Goal: Task Accomplishment & Management: Complete application form

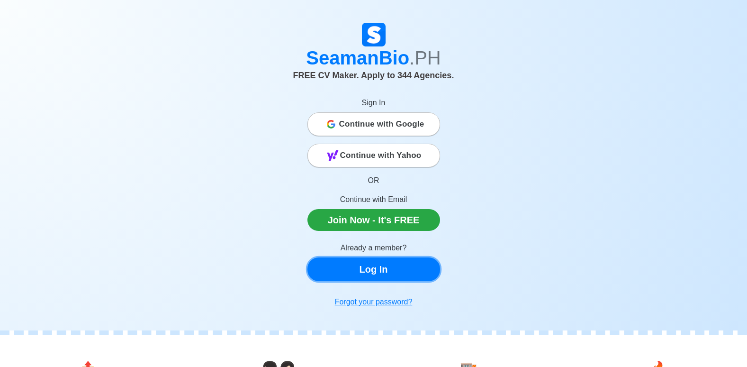
click at [381, 269] on link "Log In" at bounding box center [373, 269] width 133 height 24
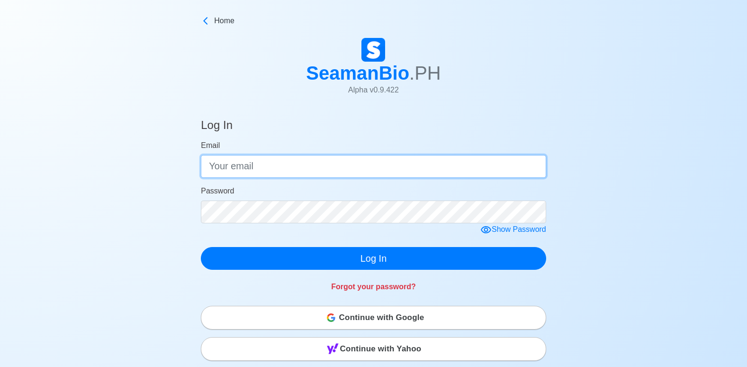
click at [294, 165] on input "Email" at bounding box center [373, 166] width 345 height 23
type input "[EMAIL_ADDRESS][DOMAIN_NAME]"
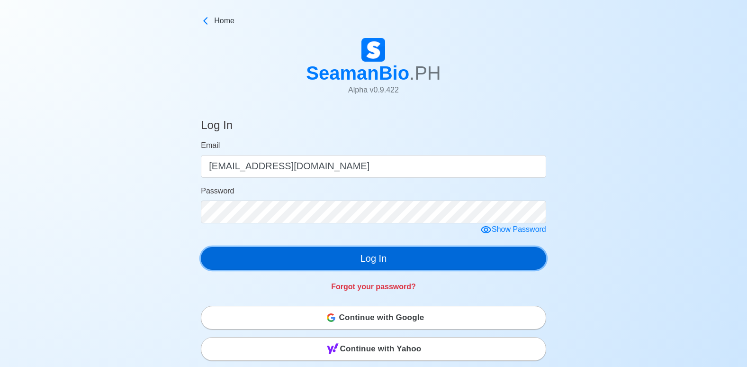
click at [384, 260] on button "Log In" at bounding box center [373, 258] width 345 height 23
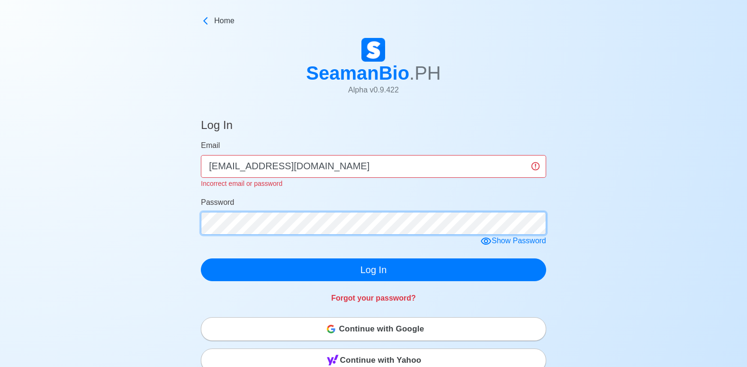
click button "Log In" at bounding box center [373, 269] width 345 height 23
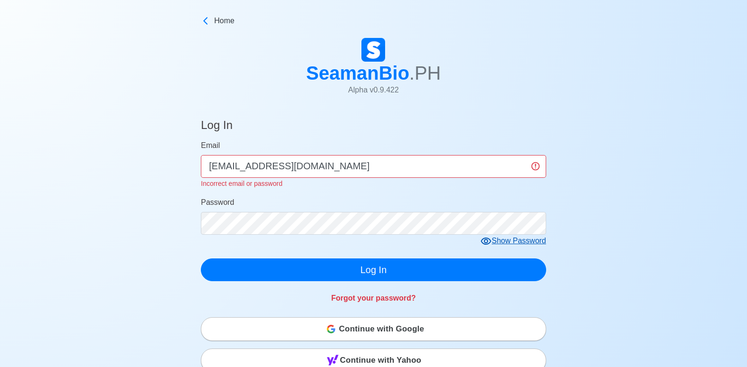
click at [484, 238] on icon at bounding box center [485, 240] width 11 height 11
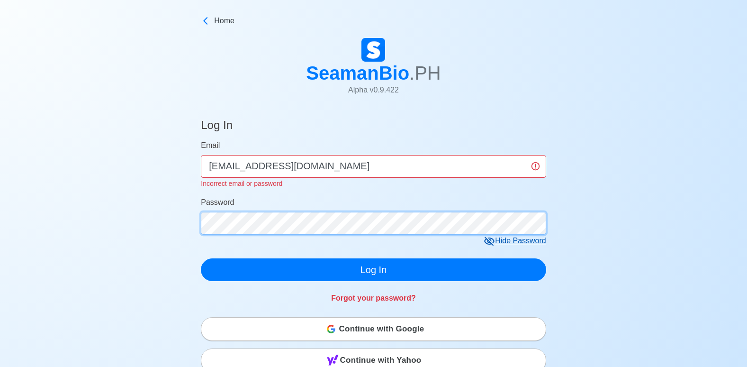
click at [187, 222] on div "Log In Email rllumatac@gmail.com Incorrect email or password Password Hide Pass…" at bounding box center [374, 342] width 374 height 470
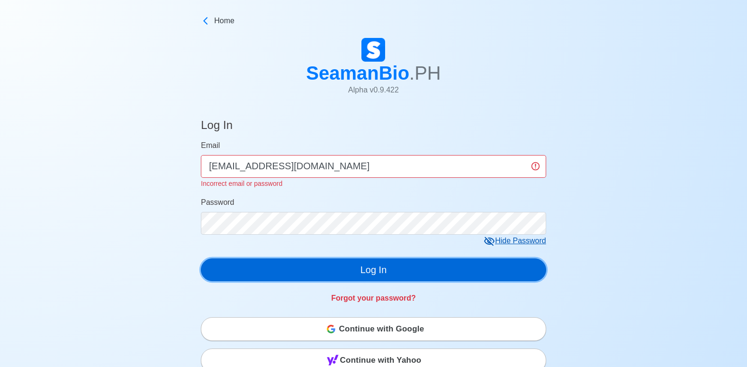
click at [403, 267] on button "Log In" at bounding box center [373, 269] width 345 height 23
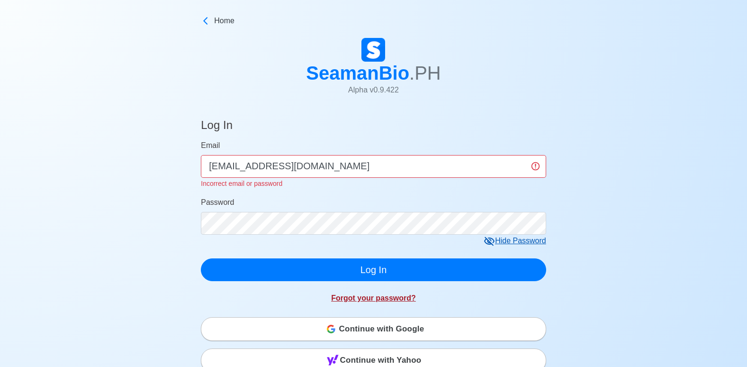
click at [381, 301] on link "Forgot your password?" at bounding box center [373, 298] width 85 height 8
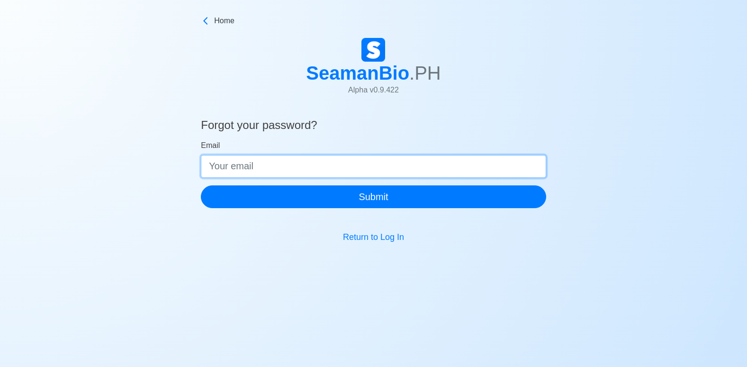
click at [225, 163] on input "Email" at bounding box center [373, 166] width 345 height 23
click at [325, 166] on input "rll" at bounding box center [373, 166] width 345 height 23
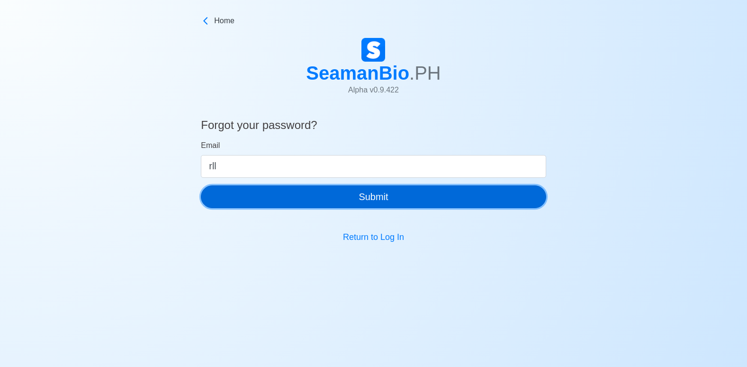
click at [407, 198] on button "Submit" at bounding box center [373, 196] width 345 height 23
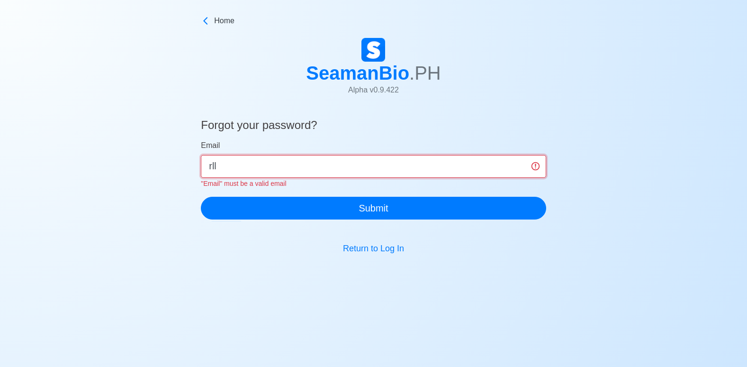
click at [233, 162] on input "rll" at bounding box center [373, 166] width 345 height 23
type input "[EMAIL_ADDRESS][DOMAIN_NAME]"
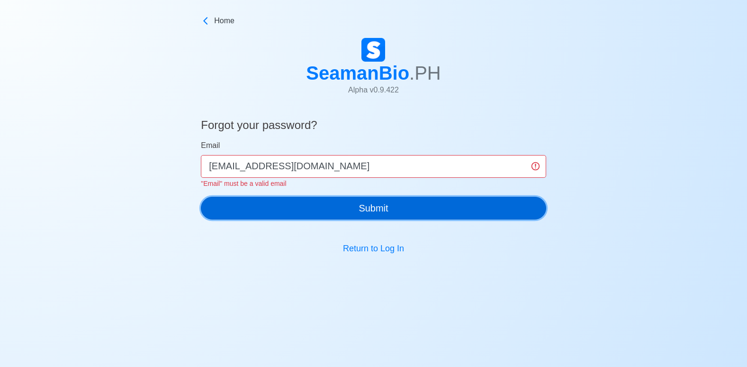
click at [358, 204] on button "Submit" at bounding box center [373, 208] width 345 height 23
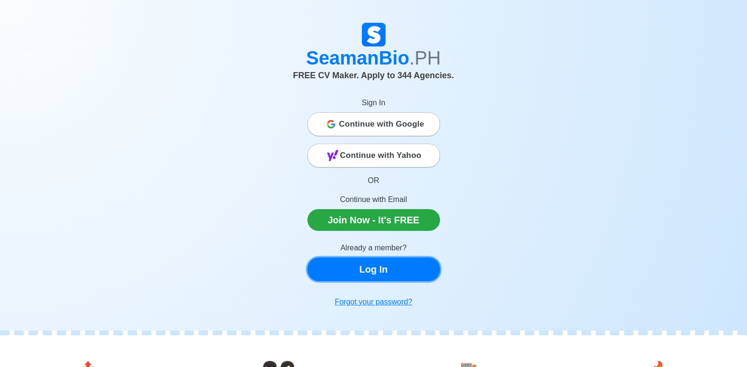
click at [398, 271] on link "Log In" at bounding box center [373, 269] width 133 height 24
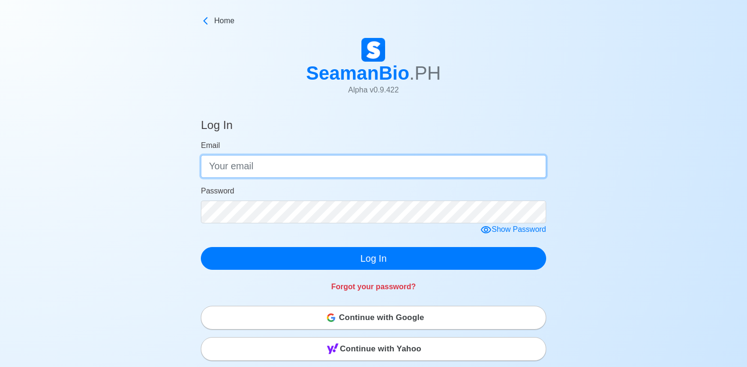
click at [278, 169] on input "Email" at bounding box center [373, 166] width 345 height 23
type input "[EMAIL_ADDRESS][DOMAIN_NAME]"
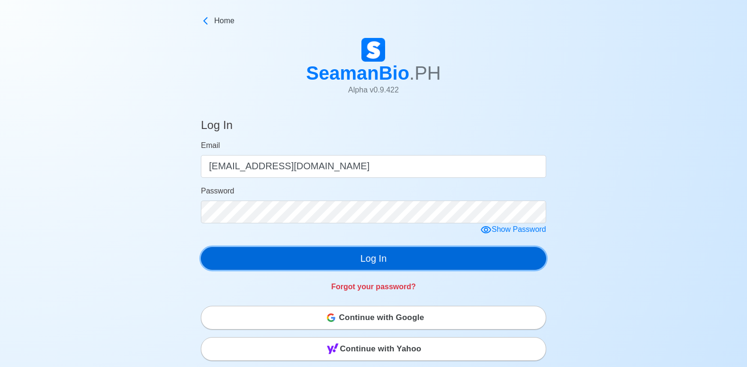
click at [367, 254] on button "Log In" at bounding box center [373, 258] width 345 height 23
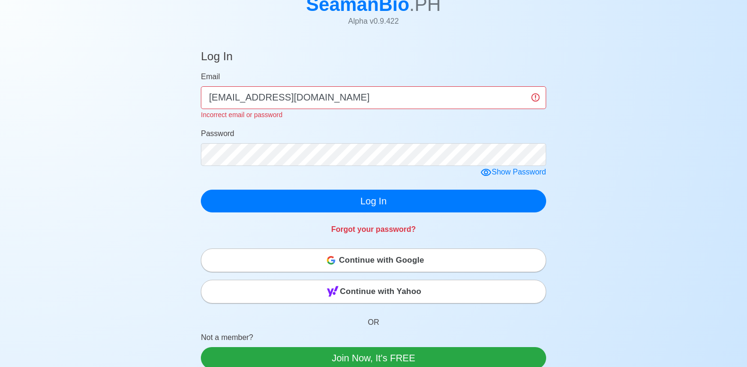
scroll to position [92, 0]
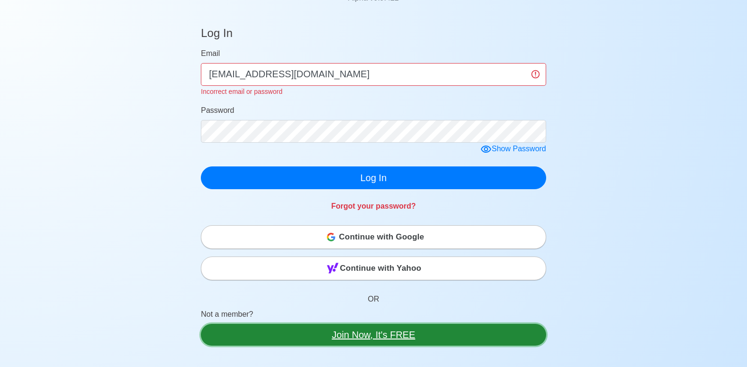
click at [348, 333] on link "Join Now, It's FREE" at bounding box center [373, 334] width 345 height 22
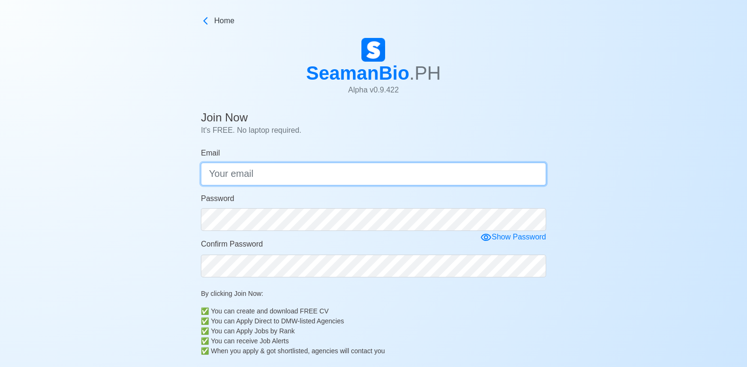
click at [285, 179] on input "Email" at bounding box center [373, 173] width 345 height 23
type input "[EMAIL_ADDRESS][DOMAIN_NAME]"
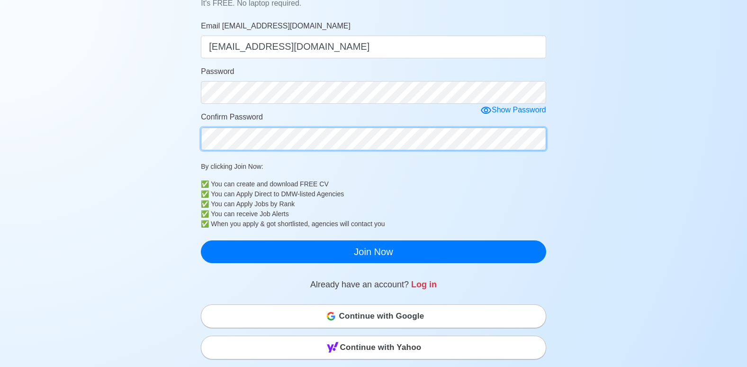
scroll to position [47, 0]
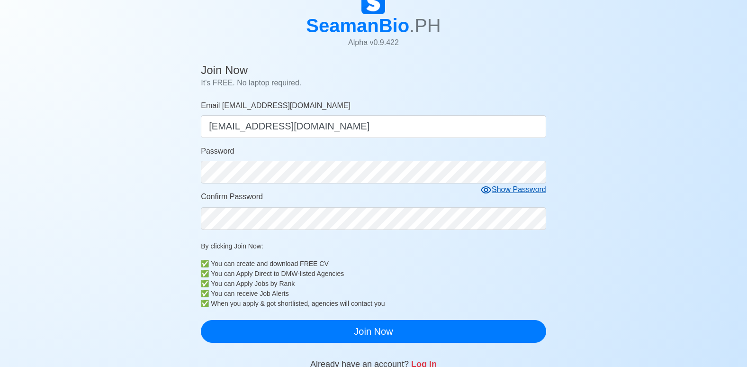
click at [490, 189] on icon at bounding box center [485, 189] width 11 height 11
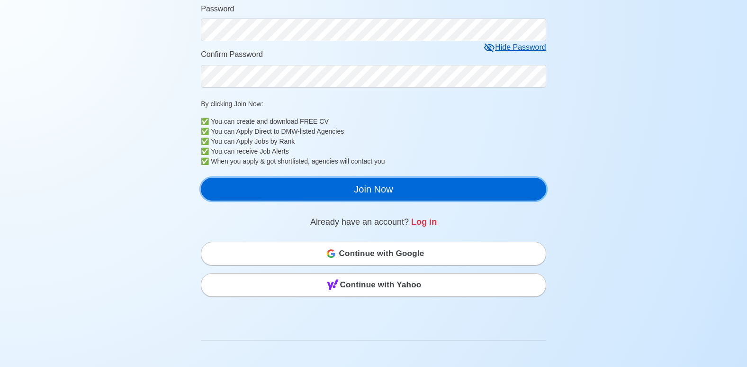
click at [363, 185] on button "Join Now" at bounding box center [373, 189] width 345 height 23
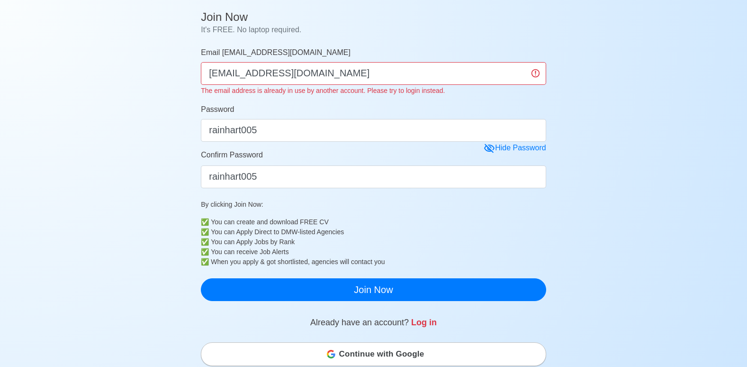
scroll to position [0, 0]
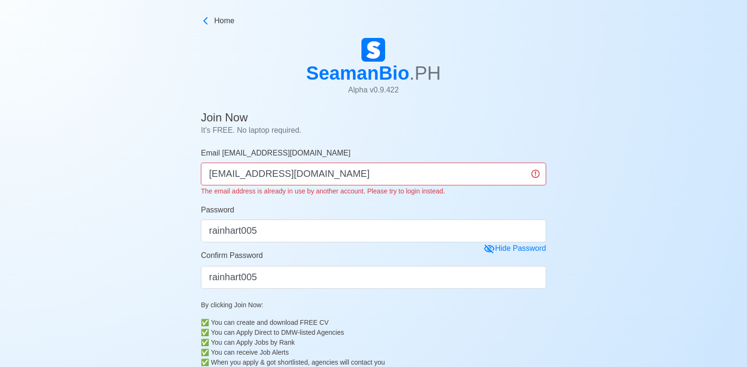
click at [541, 67] on div "SeamanBio .PH Alpha v 0.9.422" at bounding box center [373, 70] width 747 height 73
